Goal: Navigation & Orientation: Understand site structure

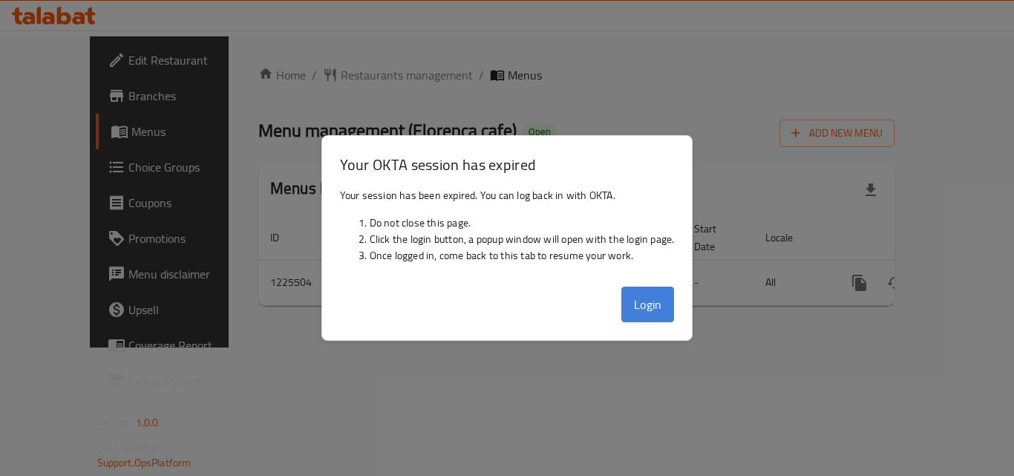
drag, startPoint x: 0, startPoint y: 0, endPoint x: 659, endPoint y: 304, distance: 725.5
click at [659, 304] on button "Login" at bounding box center [647, 304] width 53 height 36
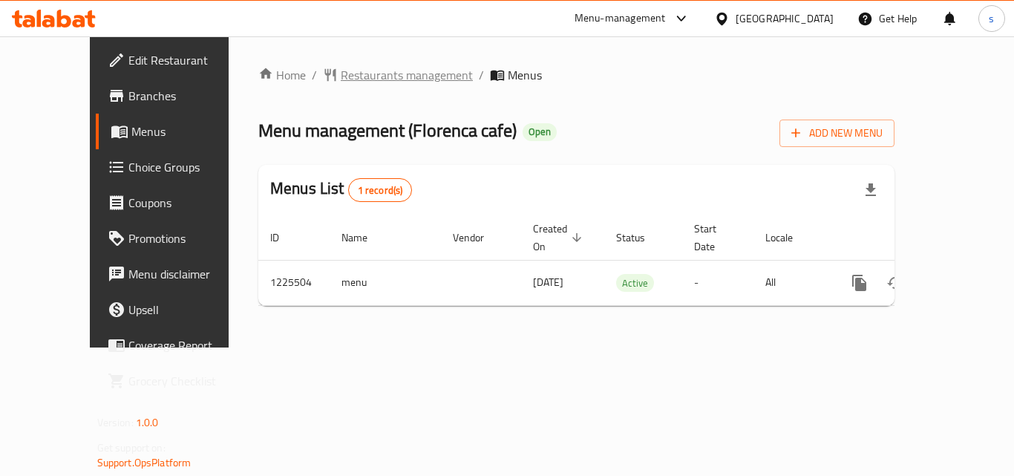
click at [341, 74] on span "Restaurants management" at bounding box center [407, 75] width 132 height 18
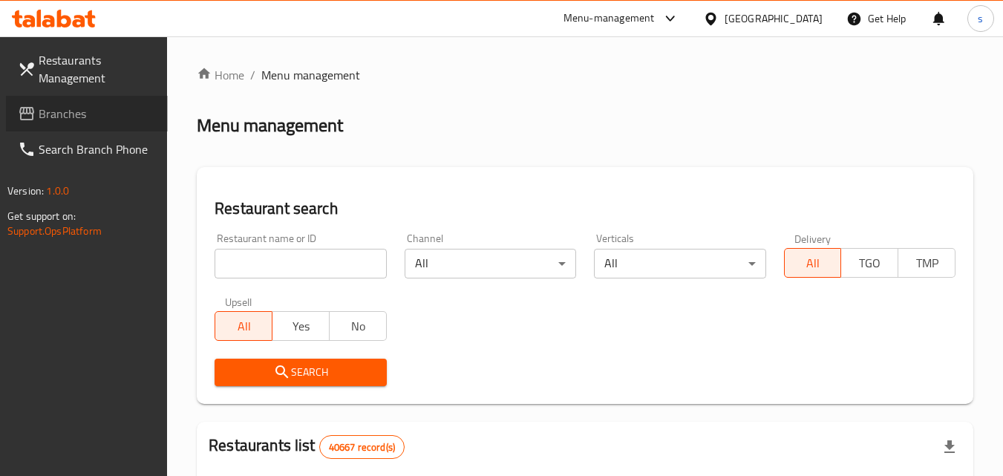
click at [110, 114] on span "Branches" at bounding box center [97, 114] width 117 height 18
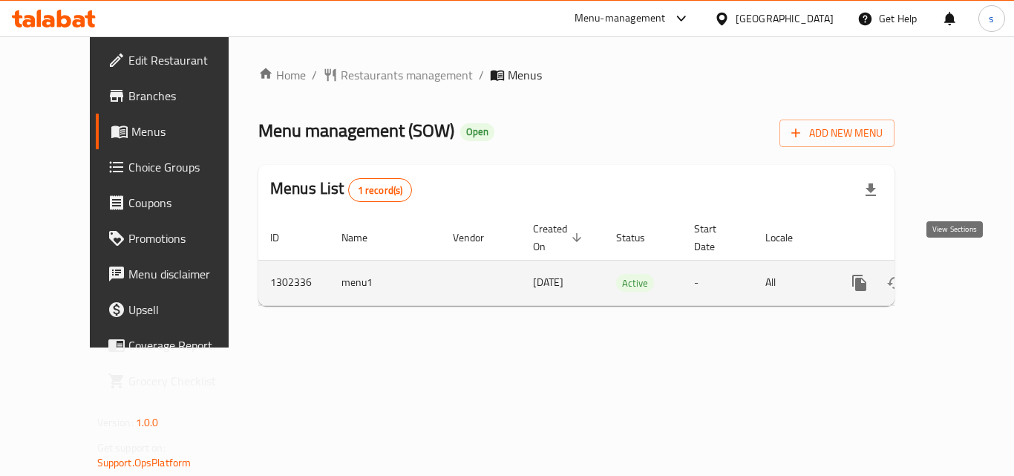
click at [957, 274] on icon "enhanced table" at bounding box center [966, 283] width 18 height 18
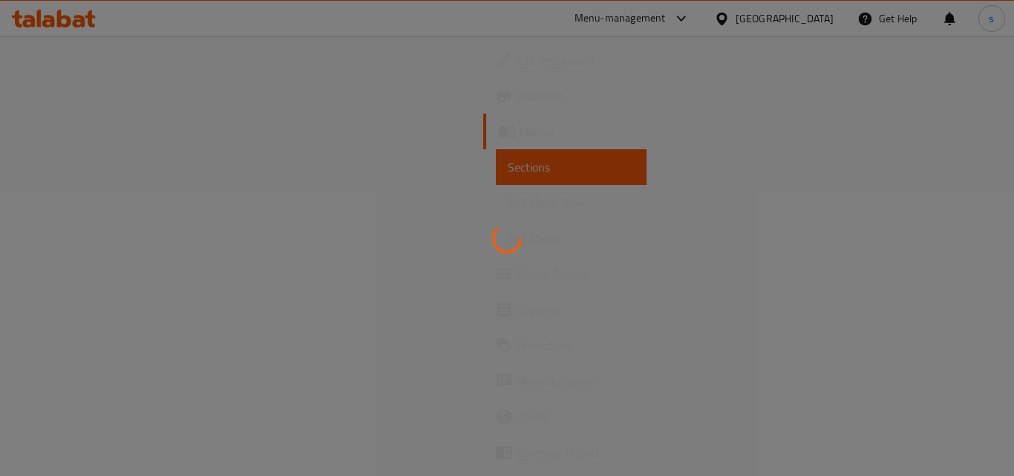
click at [516, 311] on span "Coupons" at bounding box center [575, 310] width 119 height 18
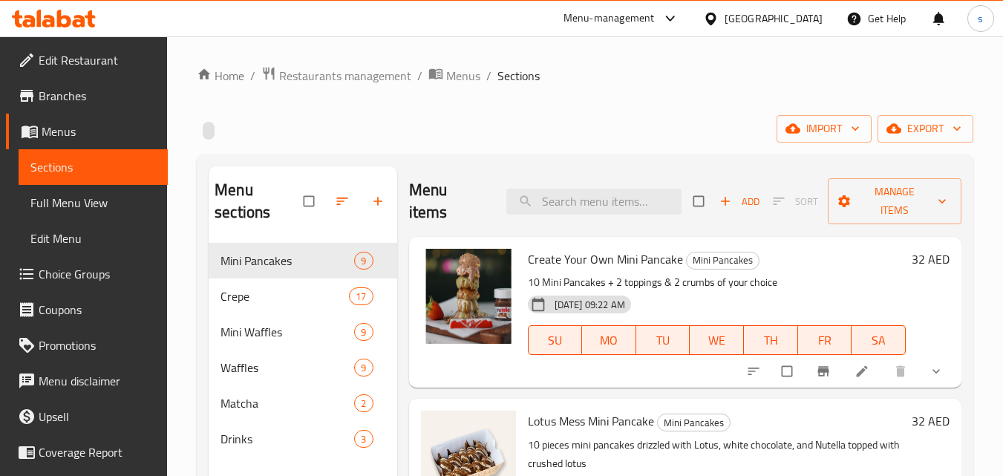
click at [96, 132] on span "Menus" at bounding box center [99, 131] width 114 height 18
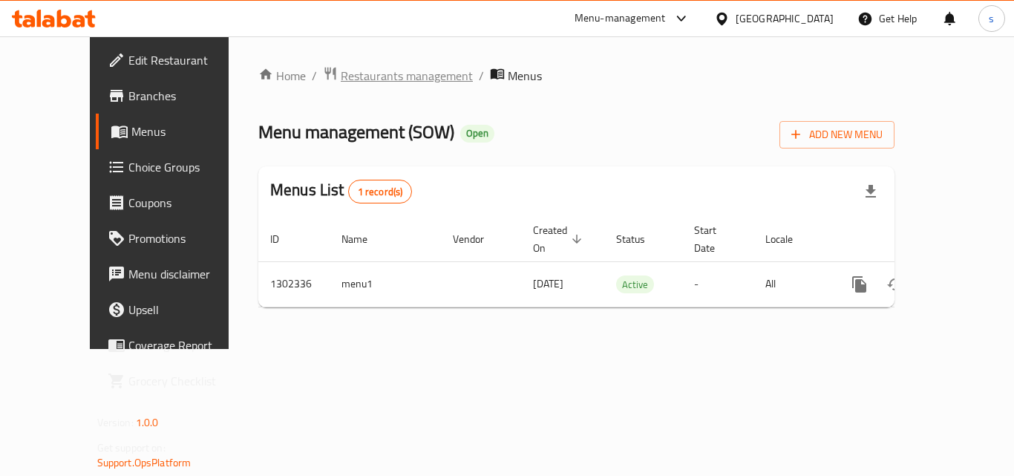
click at [364, 73] on span "Restaurants management" at bounding box center [407, 76] width 132 height 18
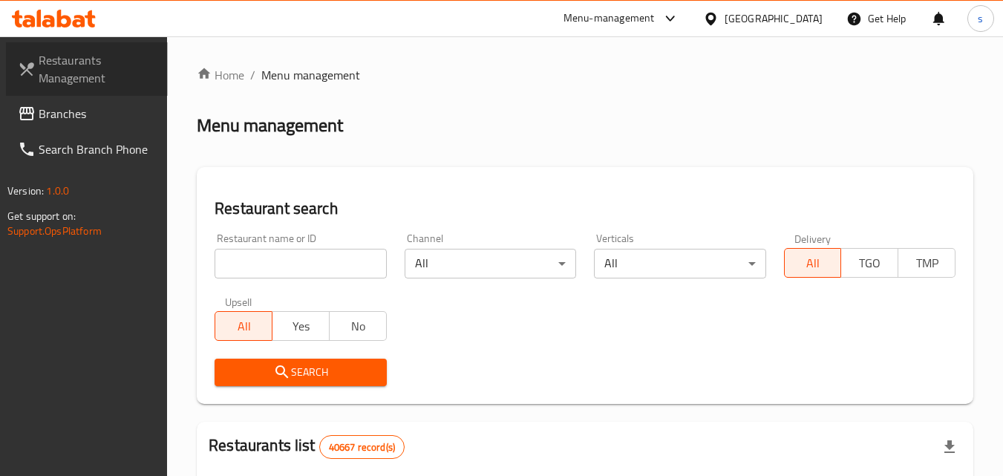
click at [92, 54] on span "Restaurants Management" at bounding box center [97, 69] width 117 height 36
